Goal: Task Accomplishment & Management: Complete application form

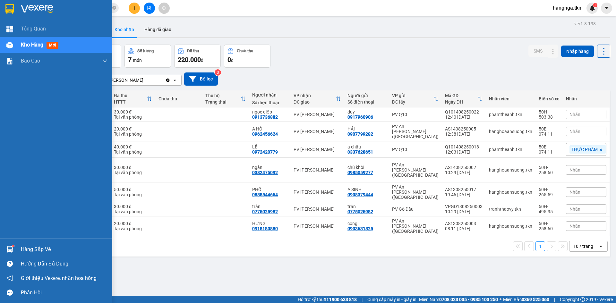
click at [38, 251] on div "Hàng sắp về" at bounding box center [64, 250] width 87 height 10
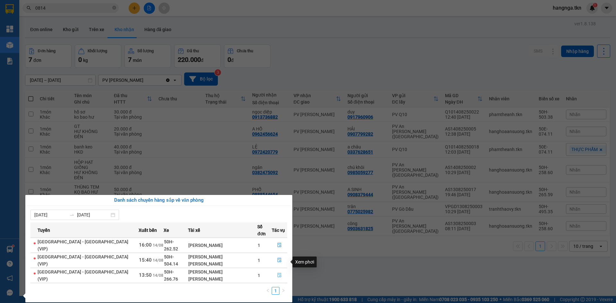
click at [277, 273] on icon "file-done" at bounding box center [279, 275] width 4 height 4
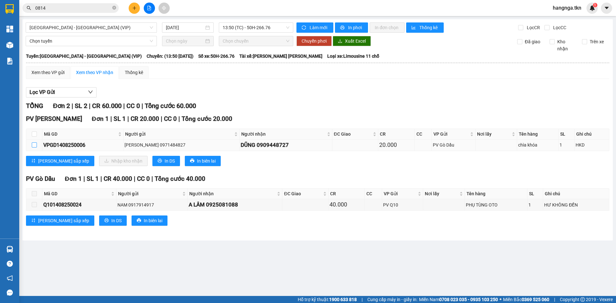
click at [33, 146] on input "checkbox" at bounding box center [34, 144] width 5 height 5
checkbox input "true"
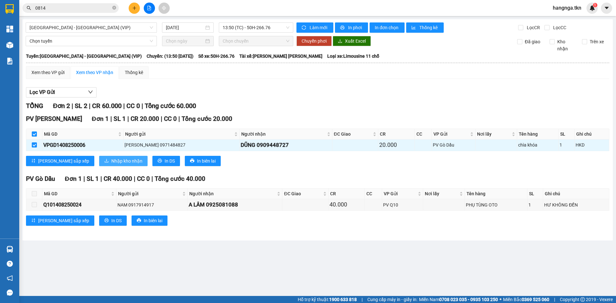
click at [111, 162] on span "Nhập kho nhận" at bounding box center [126, 160] width 31 height 7
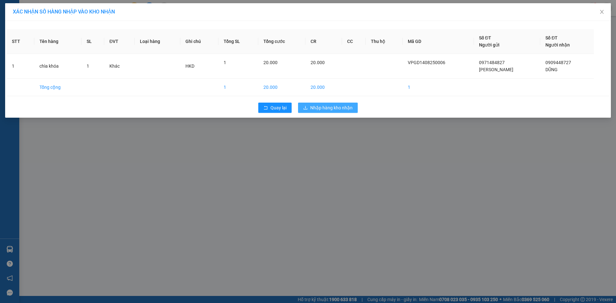
click at [325, 107] on span "Nhập hàng kho nhận" at bounding box center [331, 107] width 42 height 7
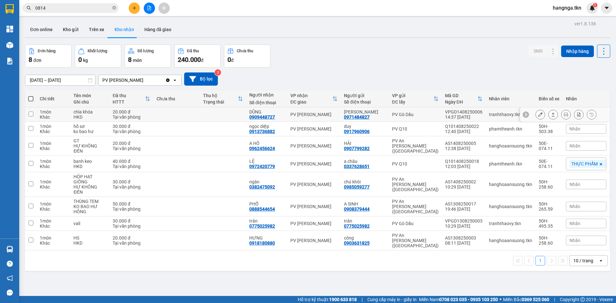
click at [31, 114] on input "checkbox" at bounding box center [31, 114] width 5 height 5
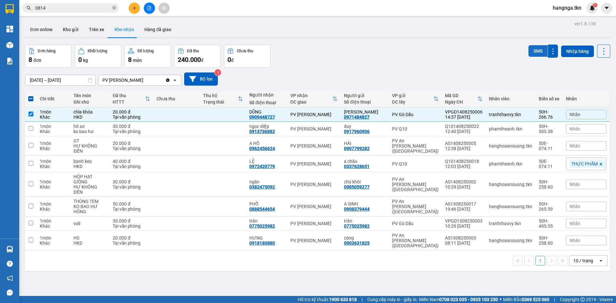
click at [535, 51] on button "SMS" at bounding box center [537, 51] width 19 height 12
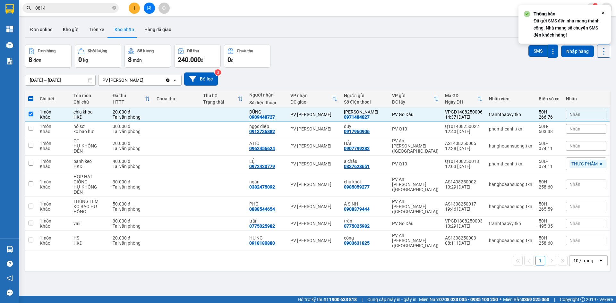
click at [603, 13] on icon "Close" at bounding box center [602, 12] width 5 height 5
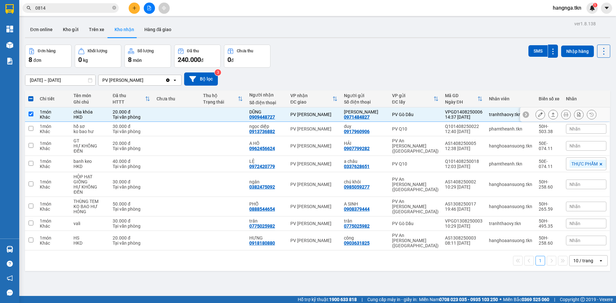
click at [30, 115] on input "checkbox" at bounding box center [31, 114] width 5 height 5
checkbox input "false"
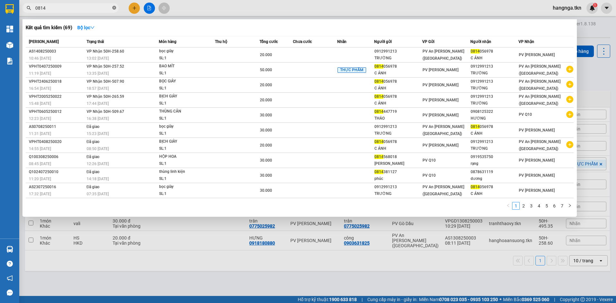
click at [114, 8] on icon "close-circle" at bounding box center [114, 8] width 4 height 4
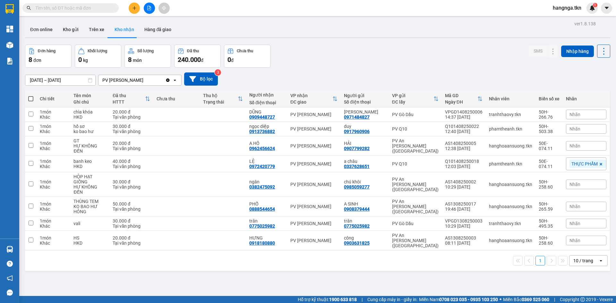
click at [106, 9] on input "text" at bounding box center [73, 7] width 76 height 7
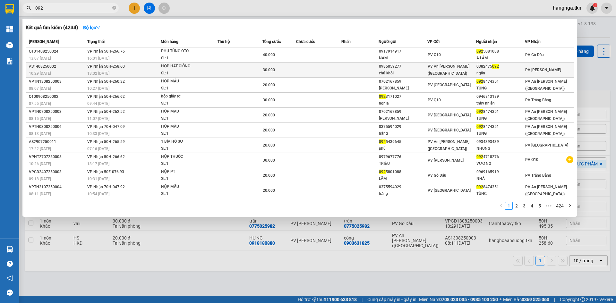
type input "092"
click at [427, 71] on div "chú khôi" at bounding box center [403, 73] width 48 height 7
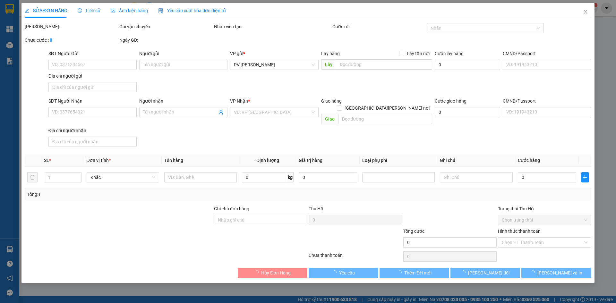
type input "0985059277"
type input "chú khôi"
type input "0382475092"
type input "ngân"
type input "30.000"
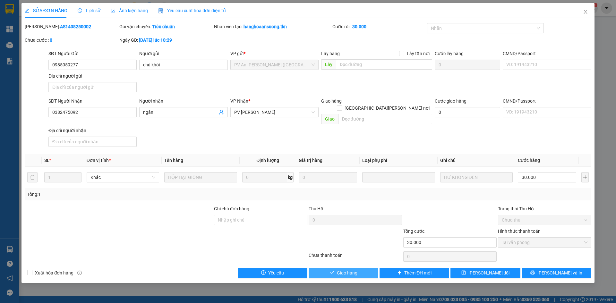
click at [347, 269] on span "Giao hàng" at bounding box center [347, 272] width 21 height 7
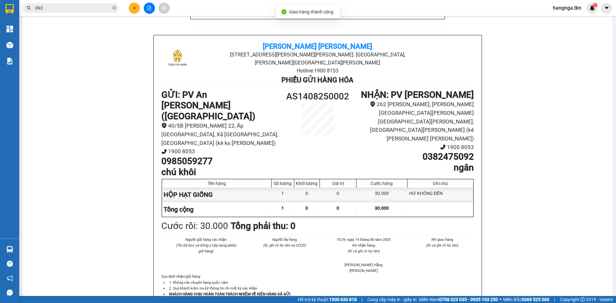
scroll to position [289, 0]
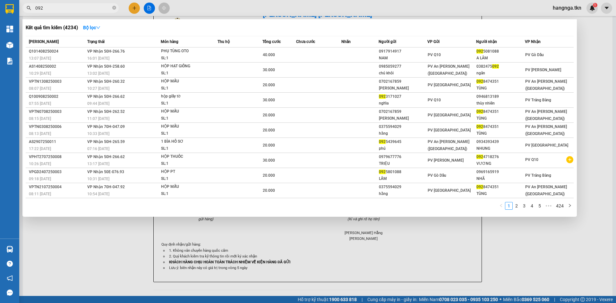
click at [116, 7] on span "092" at bounding box center [70, 8] width 96 height 10
click at [114, 9] on icon "close-circle" at bounding box center [114, 8] width 4 height 4
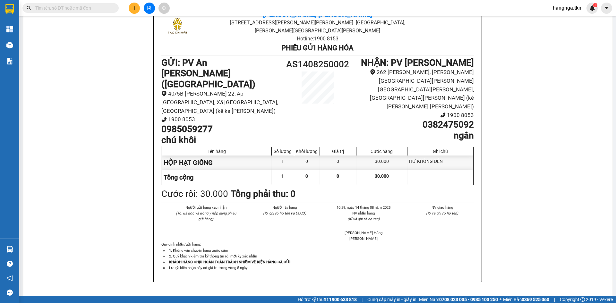
click at [106, 10] on input "text" at bounding box center [73, 7] width 76 height 7
type input "857"
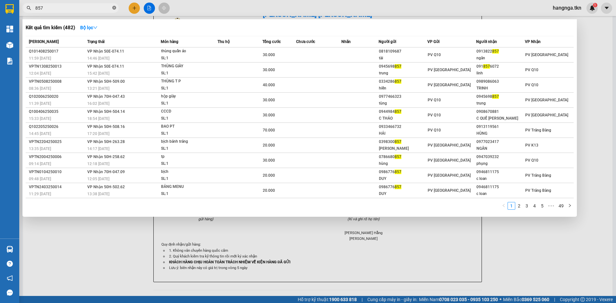
click at [115, 8] on icon "close-circle" at bounding box center [114, 8] width 4 height 4
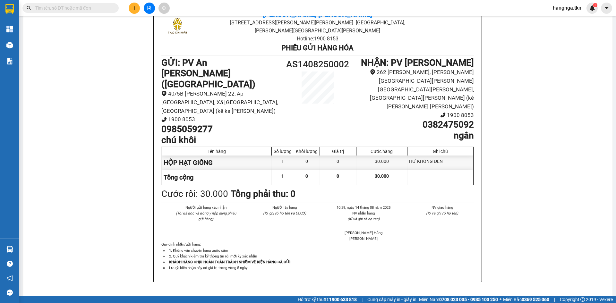
click at [87, 8] on input "text" at bounding box center [73, 7] width 76 height 7
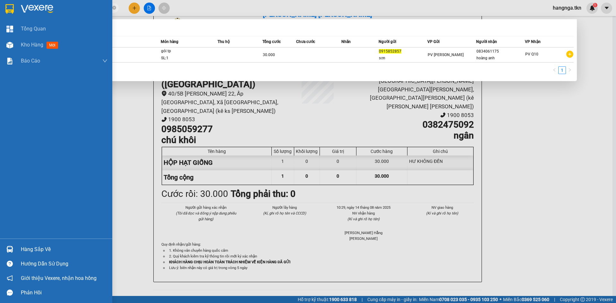
type input "0915852857"
click at [40, 252] on div "Hàng sắp về" at bounding box center [64, 250] width 87 height 10
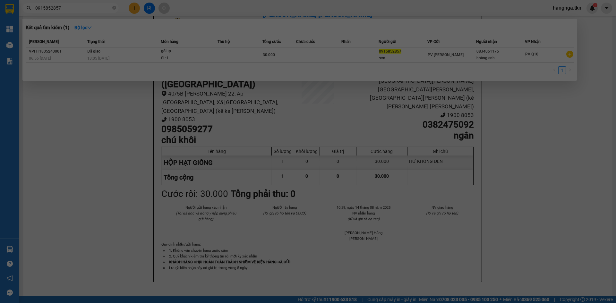
click at [40, 252] on body "Kết quả [PERSON_NAME] ( 1 ) Bộ lọc Mã ĐH Trạng thái Món hàng Thu hộ Tổng [PERSO…" at bounding box center [308, 151] width 616 height 303
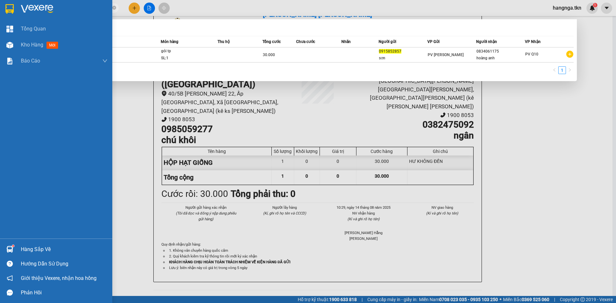
click at [46, 252] on div "Hàng sắp về" at bounding box center [64, 250] width 87 height 10
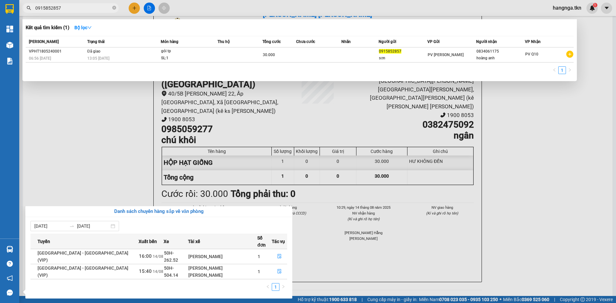
click at [63, 162] on section "Kết quả [PERSON_NAME] ( 1 ) Bộ lọc Mã ĐH Trạng thái Món hàng Thu hộ Tổng [PERSO…" at bounding box center [308, 151] width 616 height 303
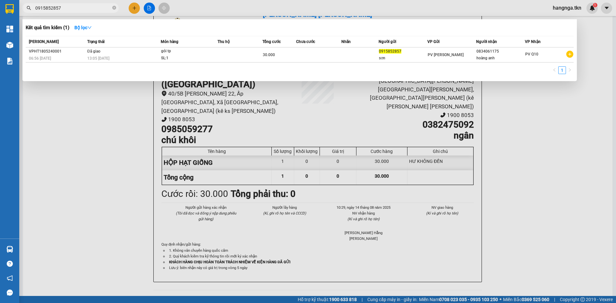
click at [130, 148] on div at bounding box center [308, 151] width 616 height 303
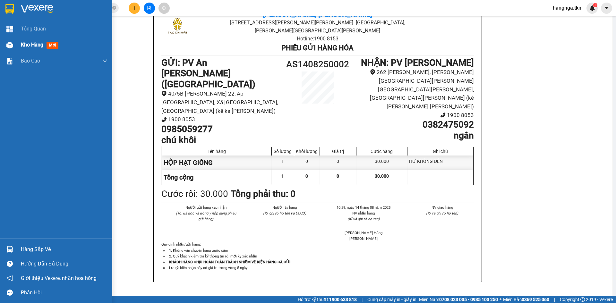
click at [20, 47] on div "Kho hàng mới" at bounding box center [56, 45] width 112 height 16
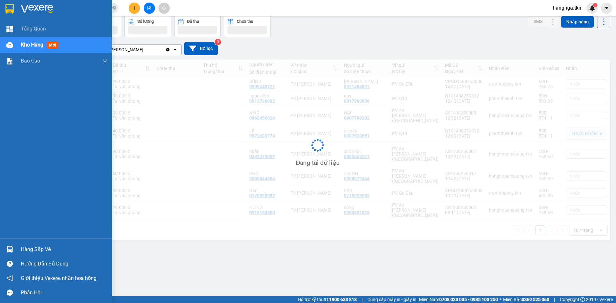
scroll to position [30, 0]
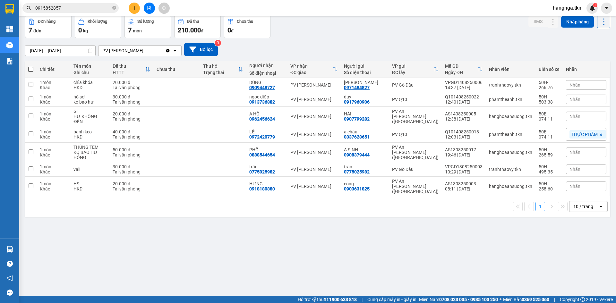
click at [233, 256] on div "ver 1.8.138 Đơn online Kho gửi Trên xe [PERSON_NAME] Hàng đã [PERSON_NAME] hàng…" at bounding box center [317, 141] width 590 height 303
click at [208, 164] on td at bounding box center [223, 169] width 46 height 14
checkbox input "true"
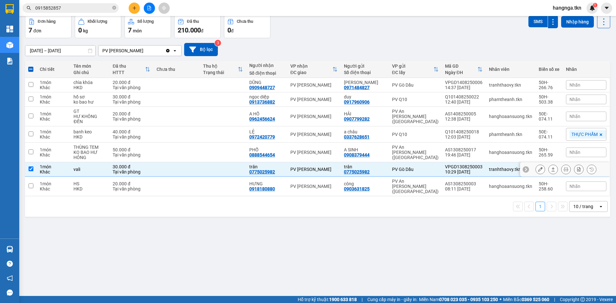
click at [538, 167] on icon at bounding box center [540, 169] width 4 height 4
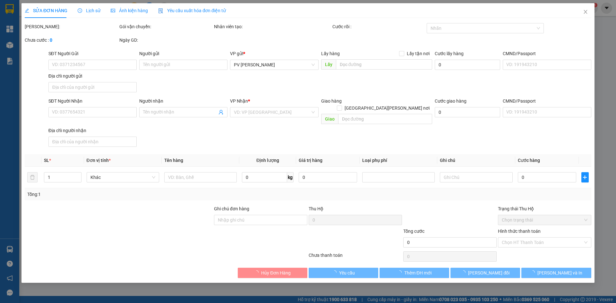
type input "0775025982"
type input "trân"
type input "0775025982"
type input "trân"
type input "30.000"
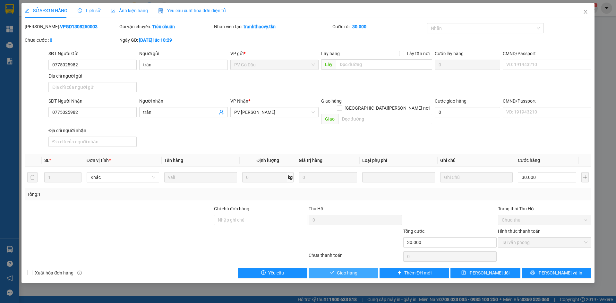
click at [354, 269] on span "Giao hàng" at bounding box center [347, 272] width 21 height 7
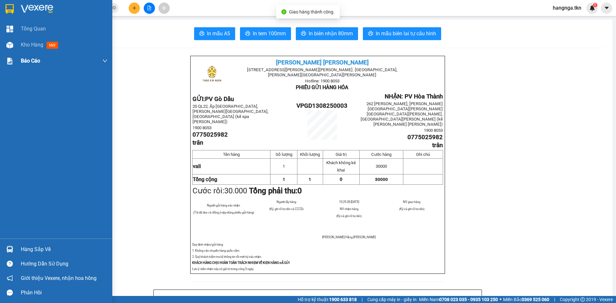
click at [12, 49] on div at bounding box center [9, 44] width 11 height 11
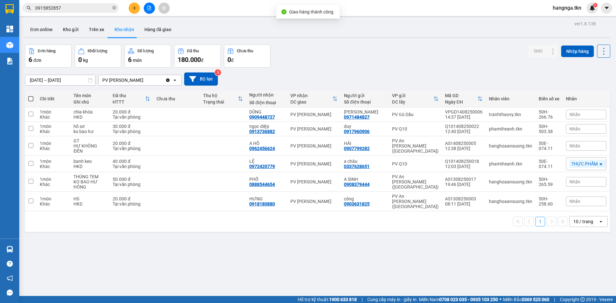
click at [166, 233] on div "ver 1.8.138 Đơn online Kho gửi Trên xe [PERSON_NAME] Hàng đã [PERSON_NAME] hàng…" at bounding box center [317, 170] width 590 height 303
click at [264, 115] on div "0909448727" at bounding box center [262, 117] width 26 height 5
click at [174, 109] on td at bounding box center [176, 114] width 46 height 14
checkbox input "true"
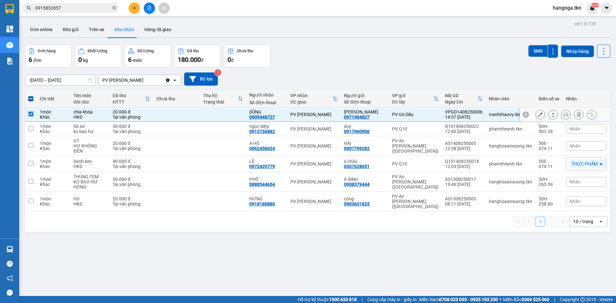
click at [536, 117] on button at bounding box center [540, 114] width 9 height 11
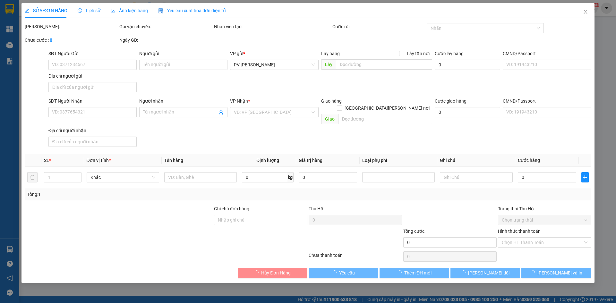
type input "0971484827"
type input "[PERSON_NAME]"
type input "0909448727"
type input "DŨNG"
type input "20.000"
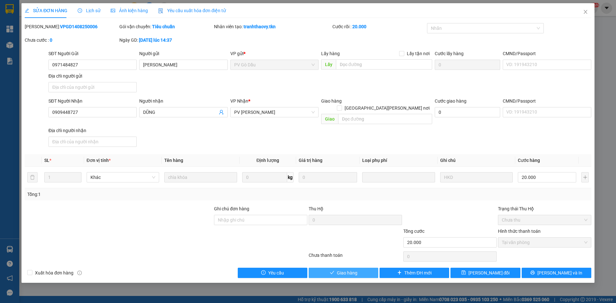
click at [351, 269] on span "Giao hàng" at bounding box center [347, 272] width 21 height 7
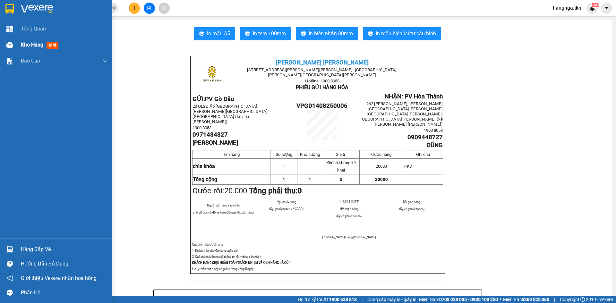
click at [41, 45] on span "Kho hàng" at bounding box center [32, 45] width 22 height 6
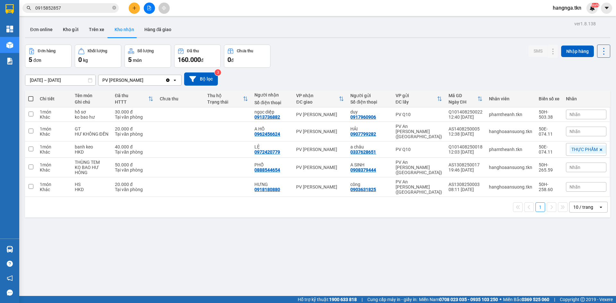
click at [297, 204] on div "1 10 / trang open" at bounding box center [317, 207] width 585 height 21
click at [301, 117] on div "PV [PERSON_NAME]" at bounding box center [320, 114] width 48 height 5
checkbox input "true"
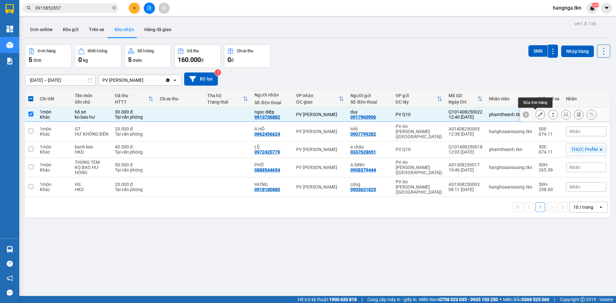
click at [538, 115] on icon at bounding box center [540, 114] width 4 height 4
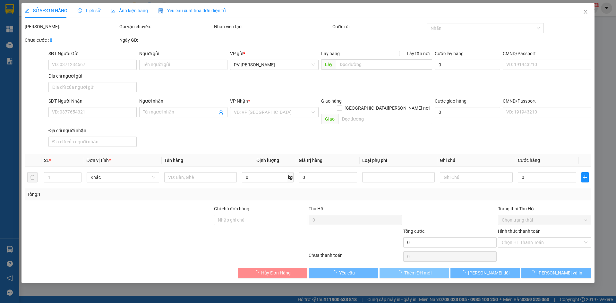
type input "0917960906"
type input "duy"
type input "0913736882"
type input "ngọc diệp"
type input "30.000"
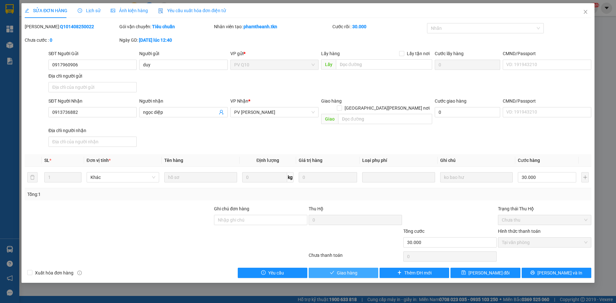
click at [335, 268] on button "Giao hàng" at bounding box center [344, 273] width 70 height 10
